Goal: Communication & Community: Share content

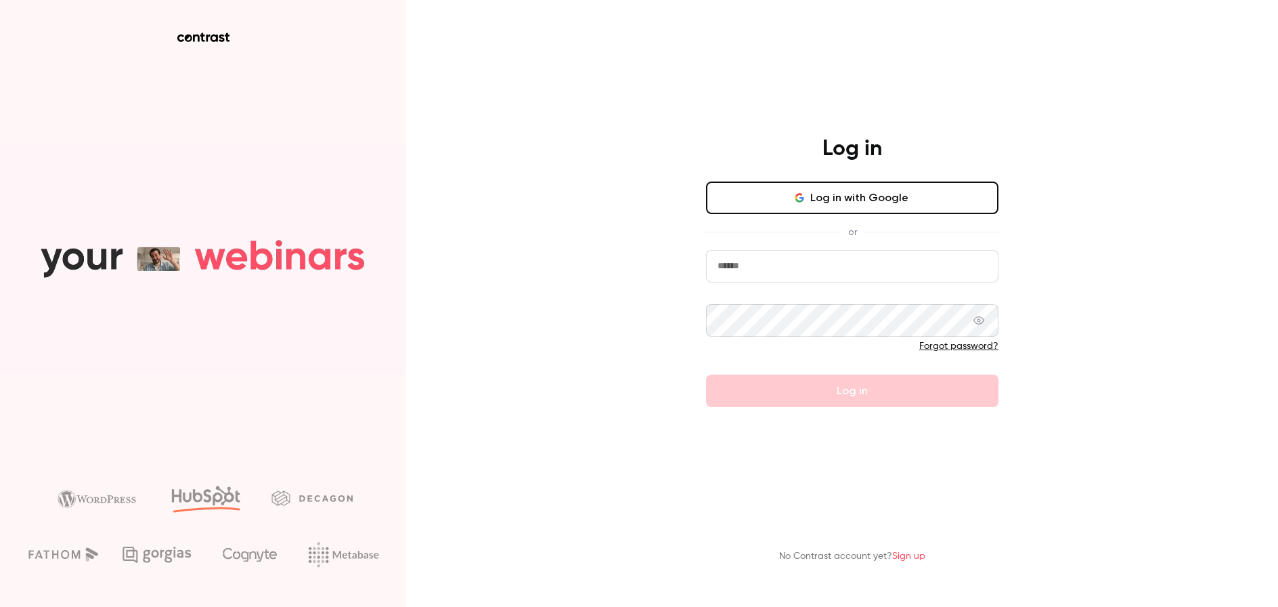
click at [940, 214] on button "Log in with Google" at bounding box center [852, 197] width 292 height 32
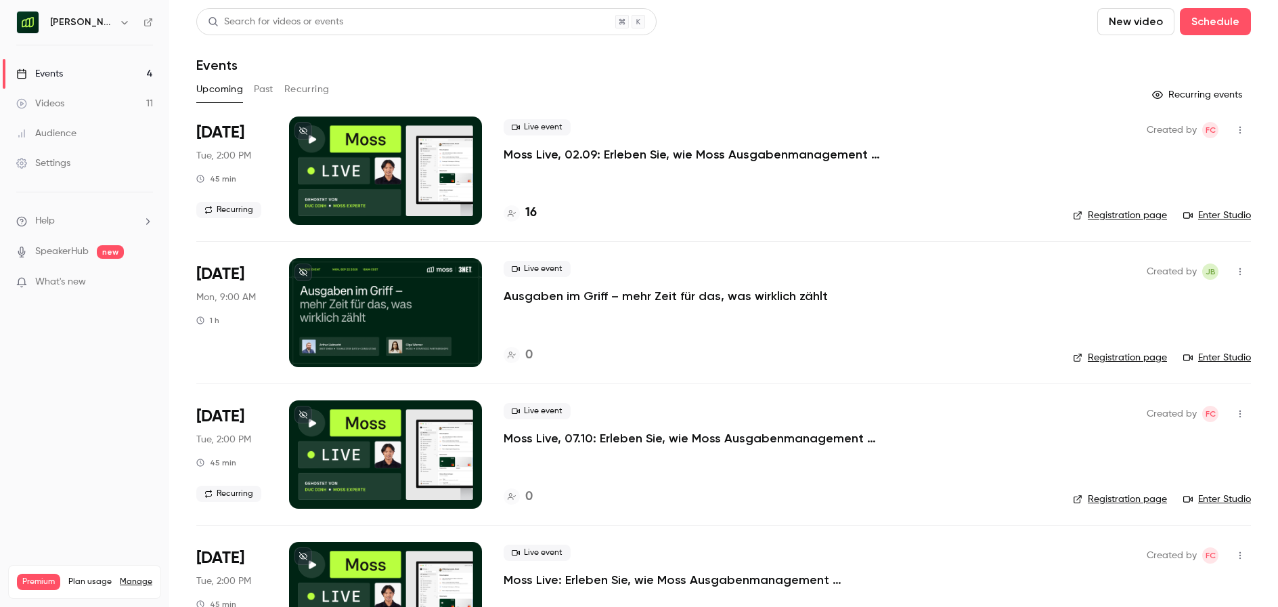
click at [701, 97] on div "Upcoming Past Recurring" at bounding box center [723, 90] width 1055 height 22
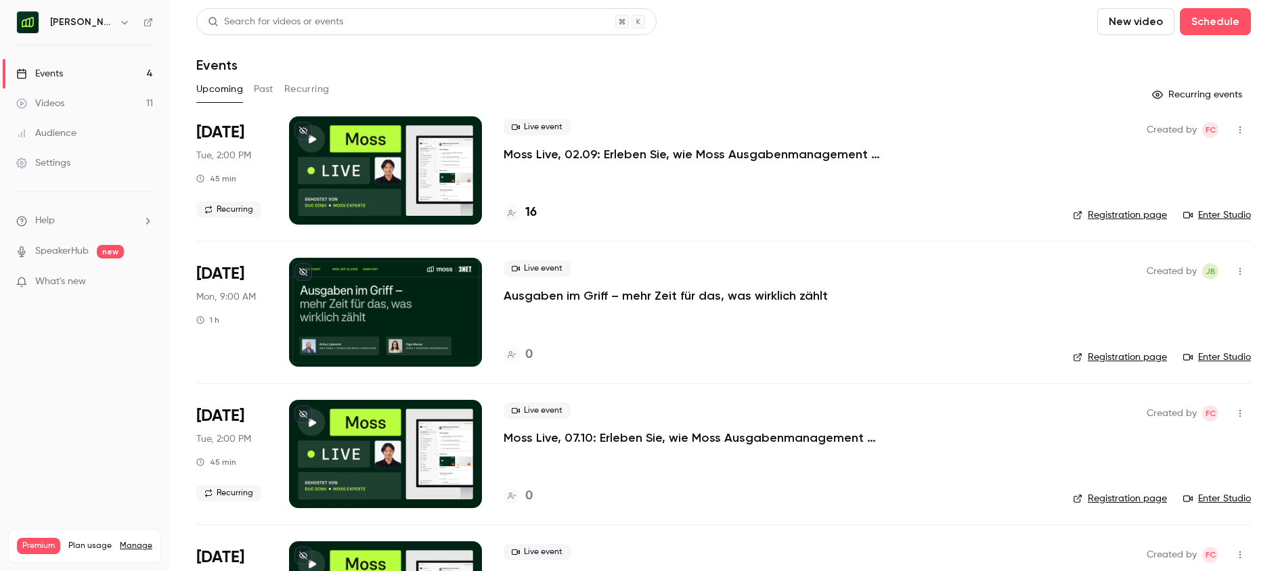
click at [843, 47] on header "Search for videos or events New video Schedule Events" at bounding box center [723, 40] width 1055 height 65
click at [785, 141] on div "Live event Moss Live, 02.09: Erleben Sie, wie Moss Ausgabenmanagement automatis…" at bounding box center [778, 140] width 548 height 43
click at [791, 148] on p "Moss Live, 02.09: Erleben Sie, wie Moss Ausgabenmanagement automatisiert" at bounding box center [707, 154] width 406 height 16
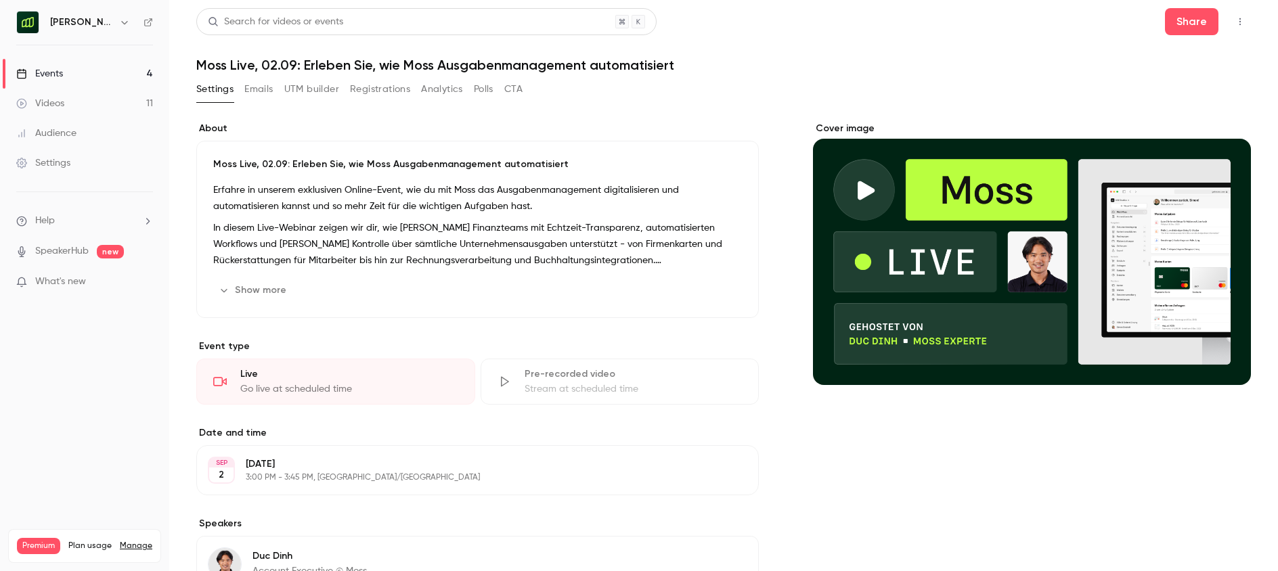
click at [368, 83] on button "Registrations" at bounding box center [380, 90] width 60 height 22
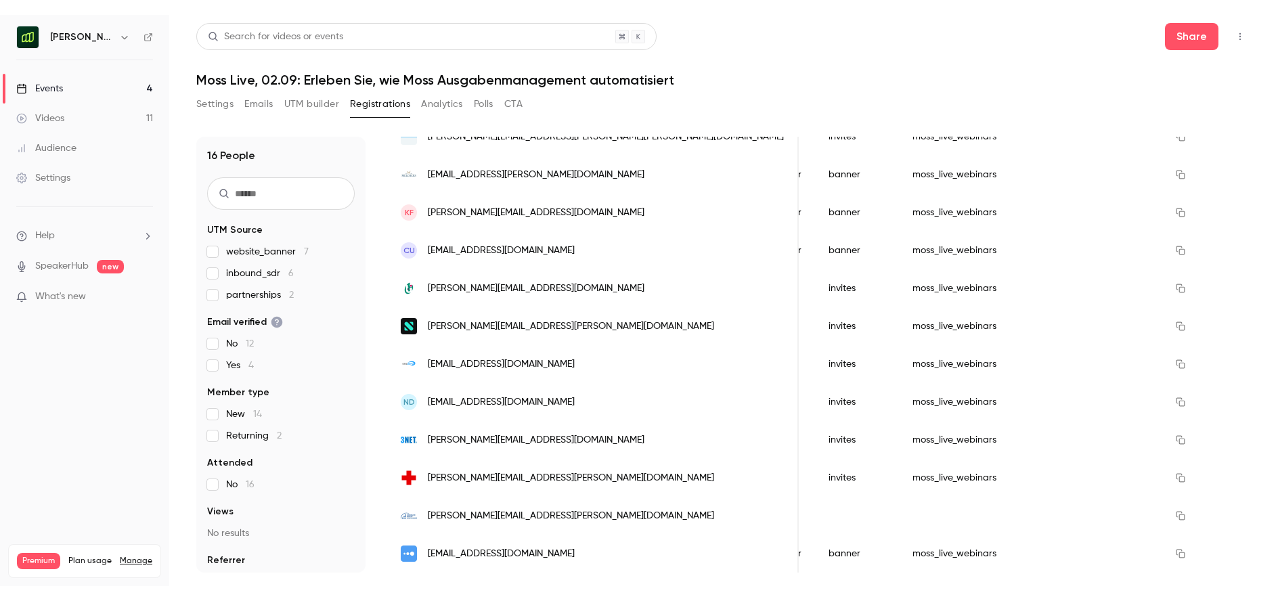
scroll to position [0, 3026]
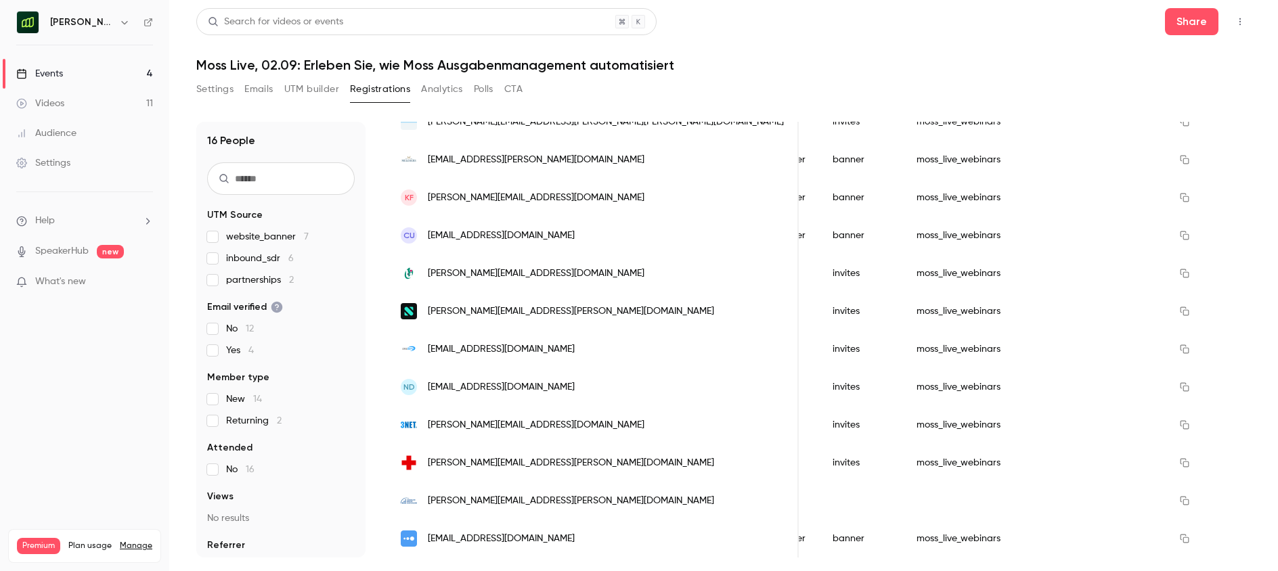
click at [580, 313] on div "[PERSON_NAME][EMAIL_ADDRESS][PERSON_NAME][DOMAIN_NAME]" at bounding box center [593, 311] width 412 height 38
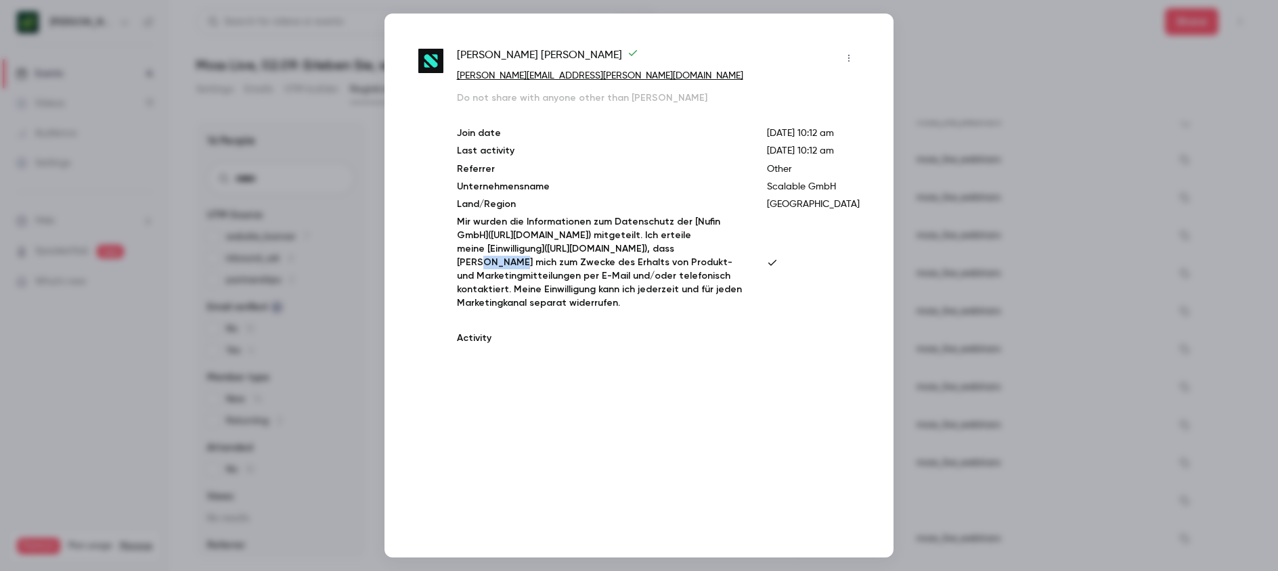
click at [580, 310] on p "Mir wurden die Informationen zum Datenschutz der [Nufin GmbH]([URL][DOMAIN_NAME…" at bounding box center [601, 262] width 288 height 95
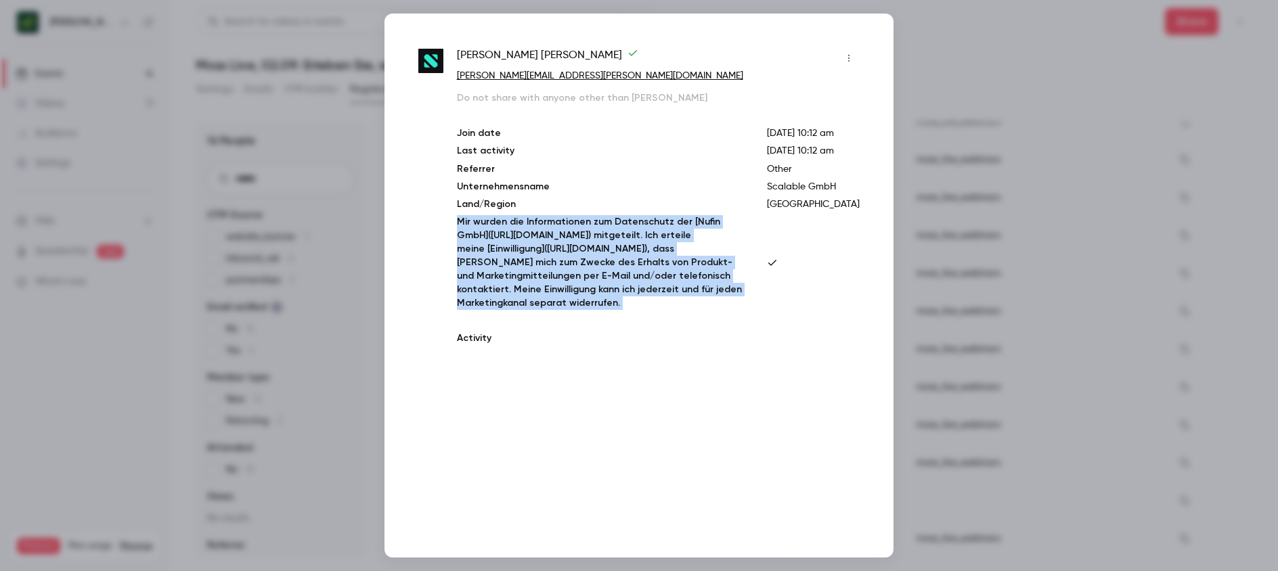
click at [580, 310] on p "Mir wurden die Informationen zum Datenschutz der [Nufin GmbH]([URL][DOMAIN_NAME…" at bounding box center [601, 262] width 288 height 95
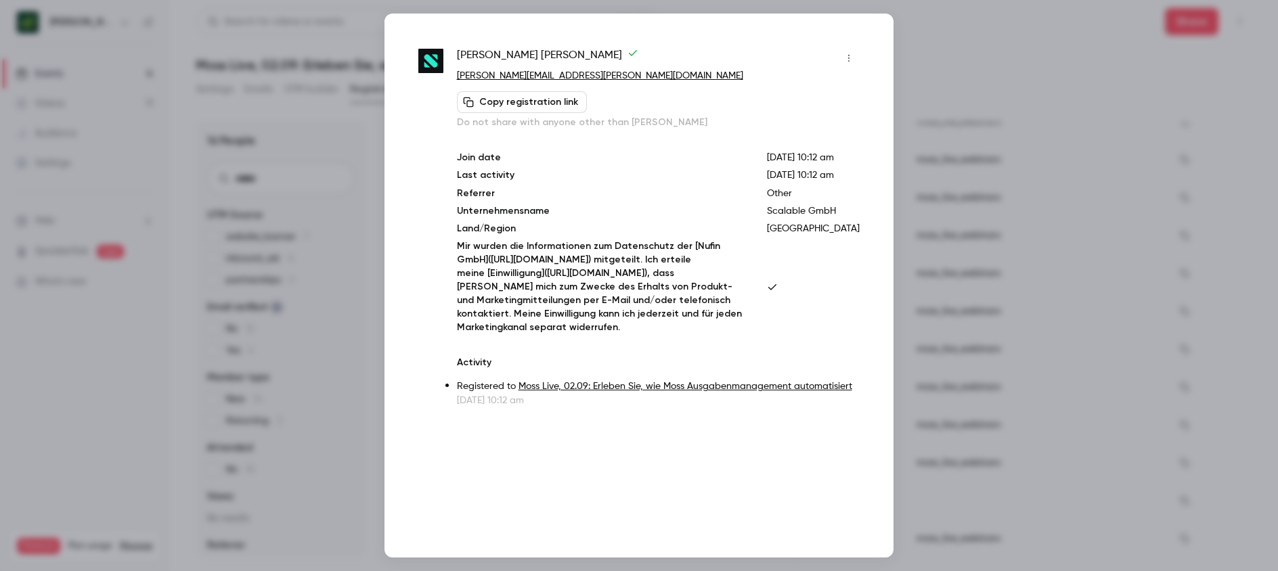
click at [603, 77] on p "[PERSON_NAME][EMAIL_ADDRESS][PERSON_NAME][DOMAIN_NAME]" at bounding box center [658, 76] width 403 height 14
copy div "[PERSON_NAME][EMAIL_ADDRESS][PERSON_NAME][DOMAIN_NAME] Copy registration link"
click at [963, 35] on div at bounding box center [639, 285] width 1278 height 571
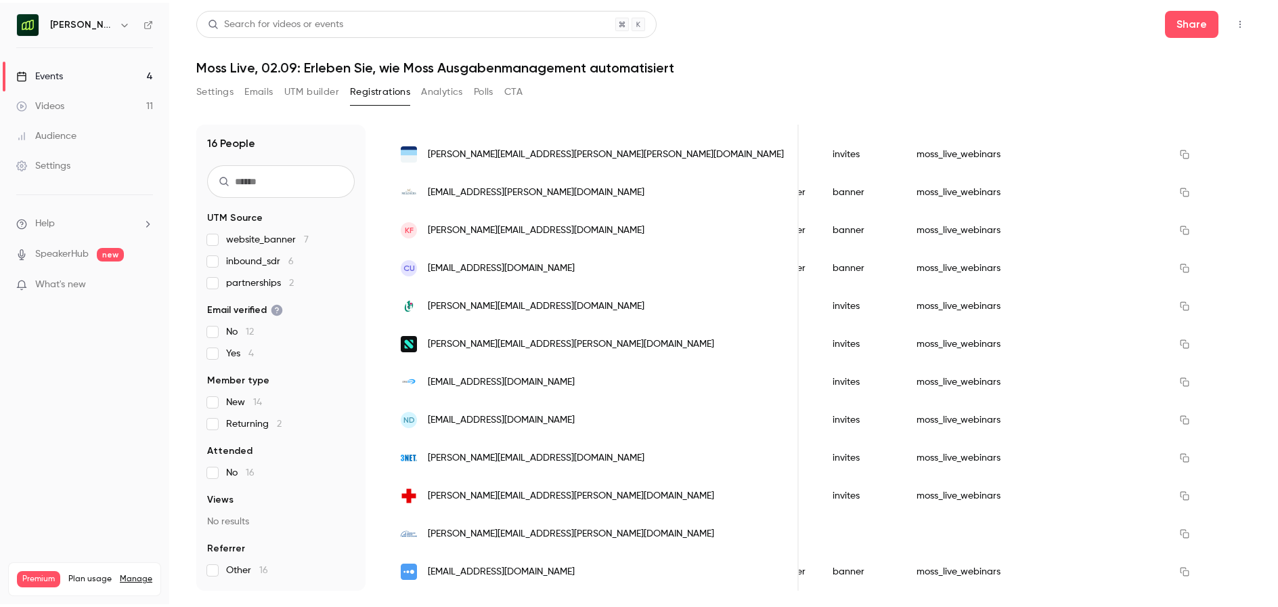
scroll to position [265, 0]
